Goal: Navigation & Orientation: Find specific page/section

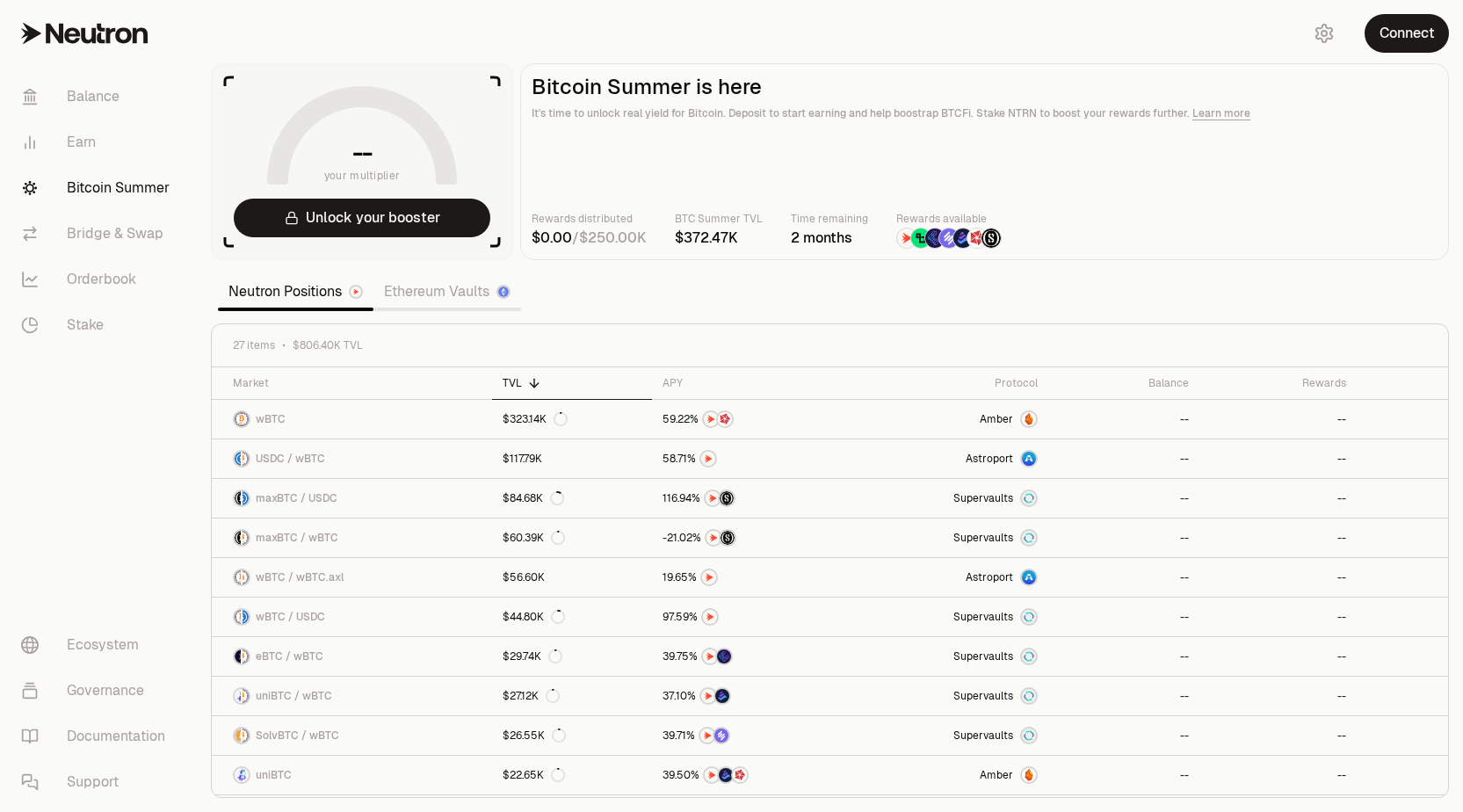
click at [421, 294] on link "Ethereum Vaults" at bounding box center [447, 292] width 147 height 35
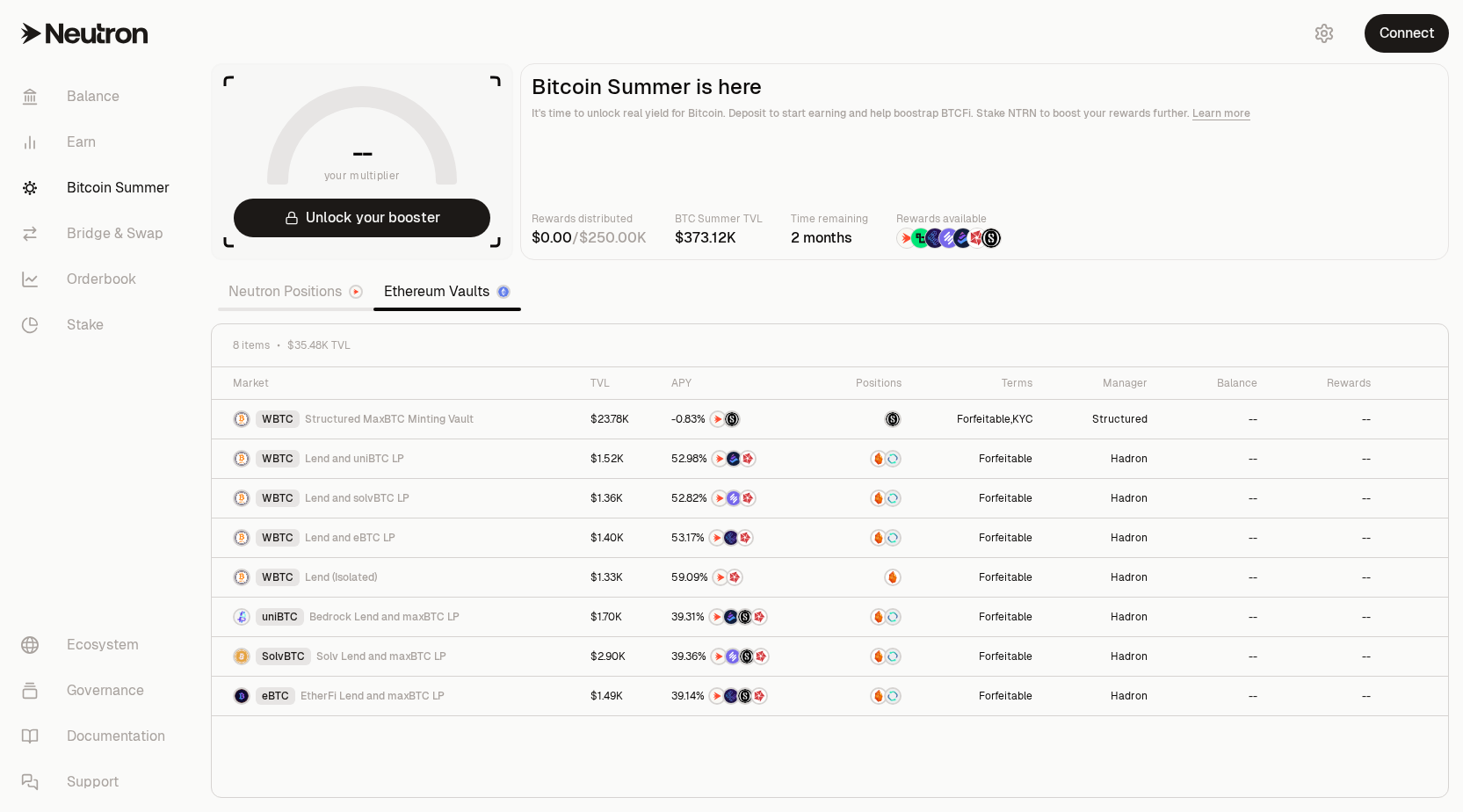
click at [287, 300] on link "Neutron Positions" at bounding box center [295, 292] width 155 height 35
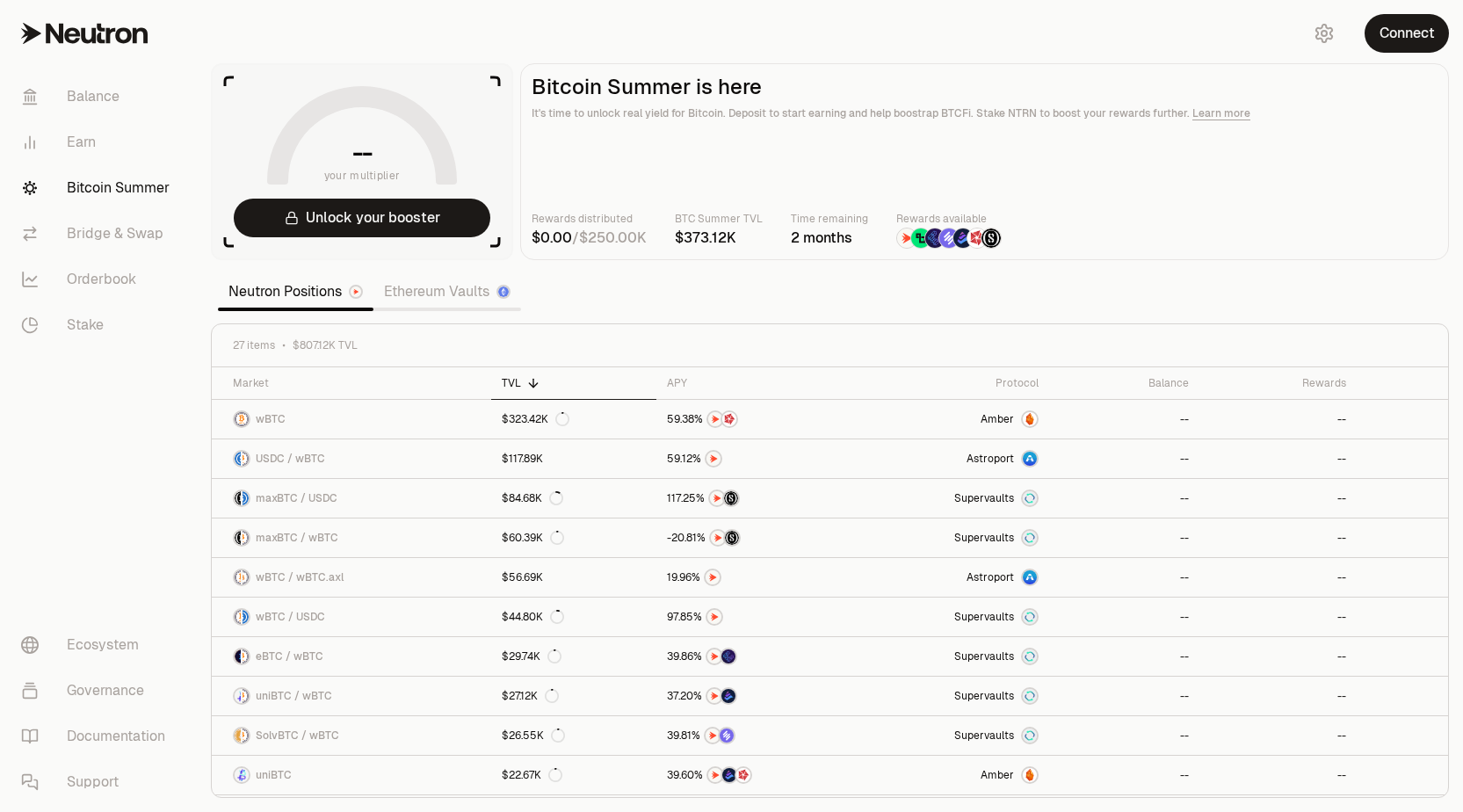
click at [434, 295] on link "Ethereum Vaults" at bounding box center [447, 292] width 147 height 35
